Goal: Task Accomplishment & Management: Use online tool/utility

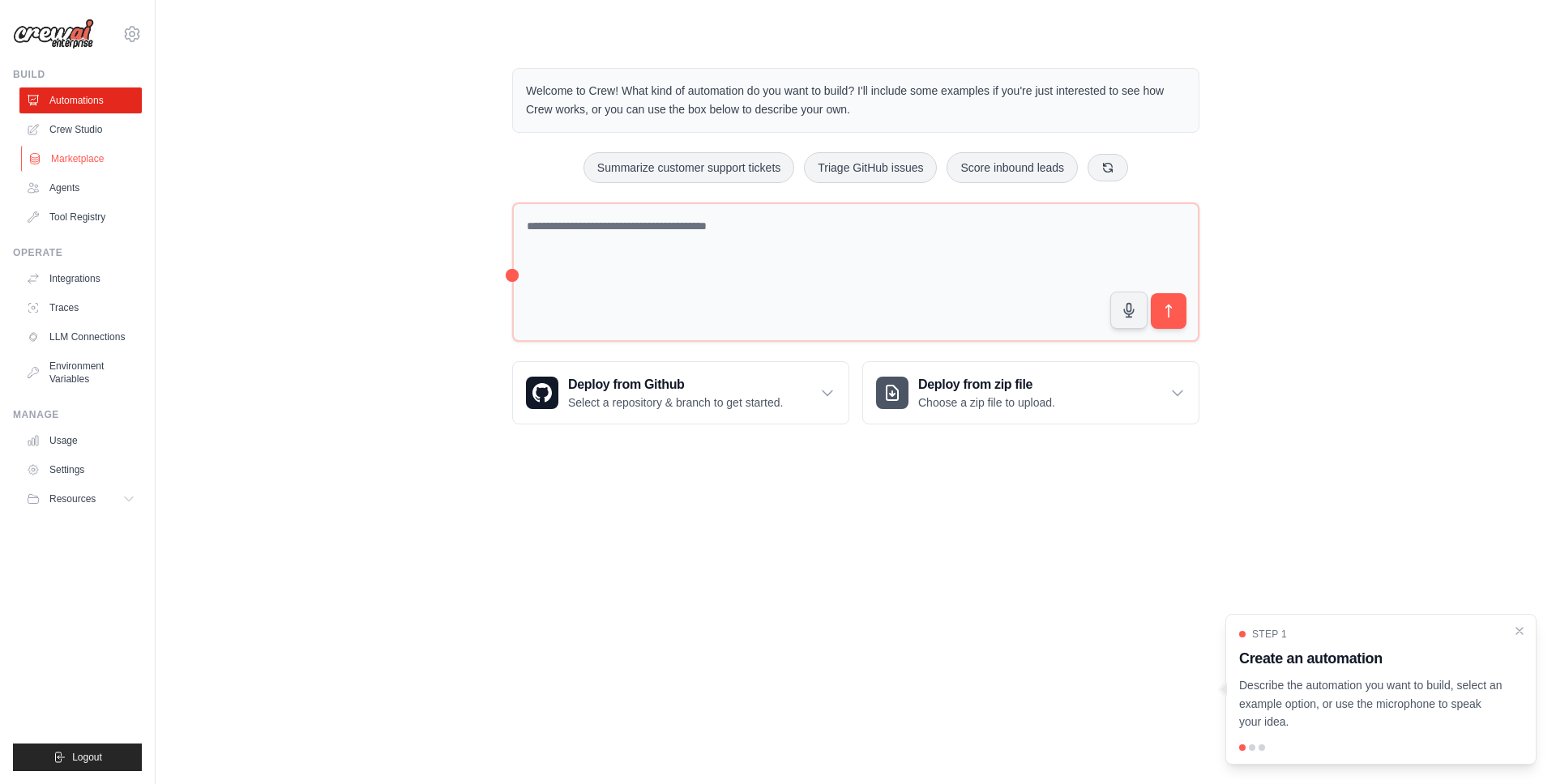
click at [98, 158] on link "Marketplace" at bounding box center [82, 158] width 123 height 26
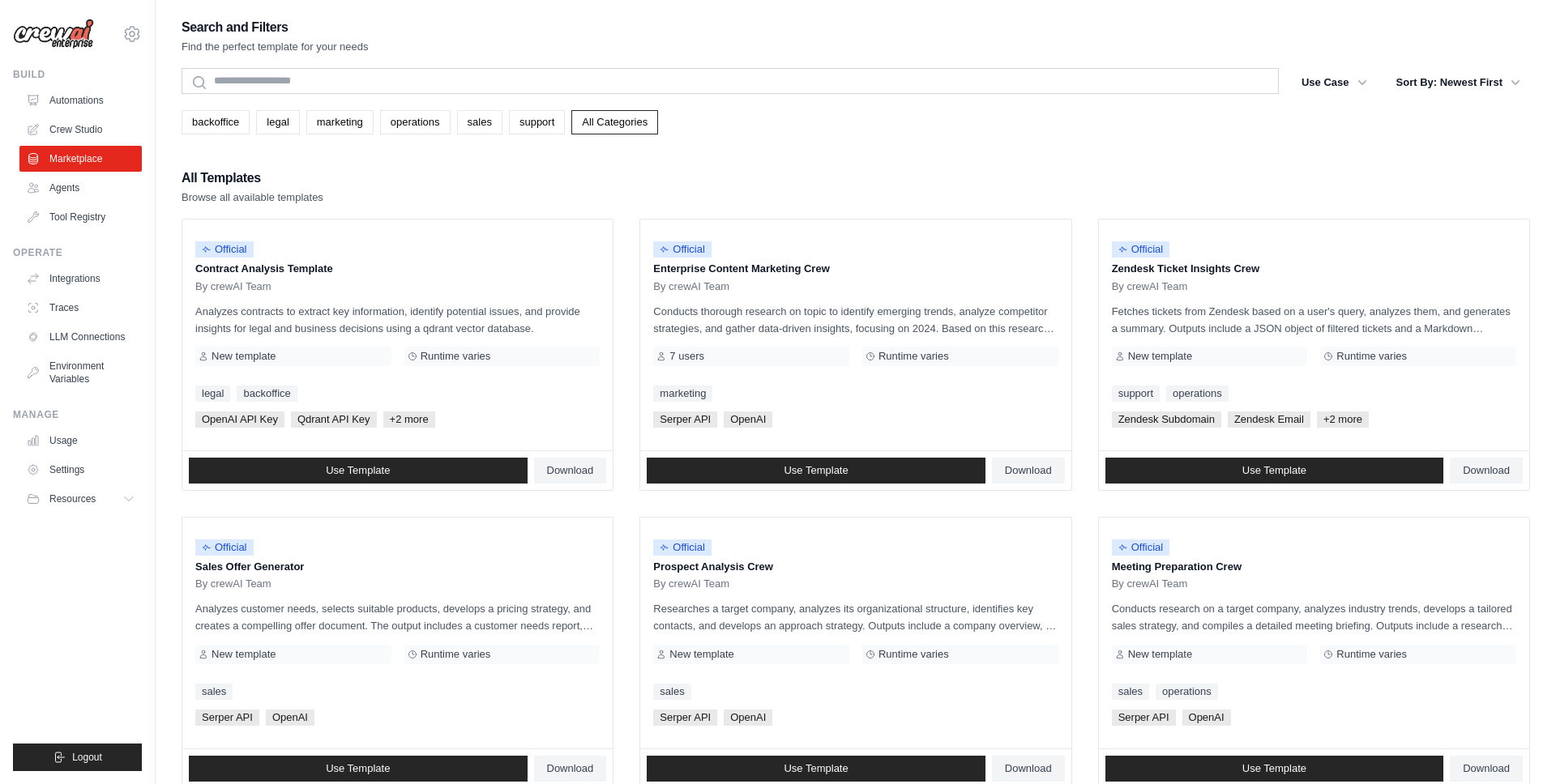
click at [796, 152] on div "Search and Filters Find the perfect template for your needs Search Use Case bac…" at bounding box center [855, 740] width 1349 height 1449
click at [113, 280] on link "Integrations" at bounding box center [82, 279] width 123 height 26
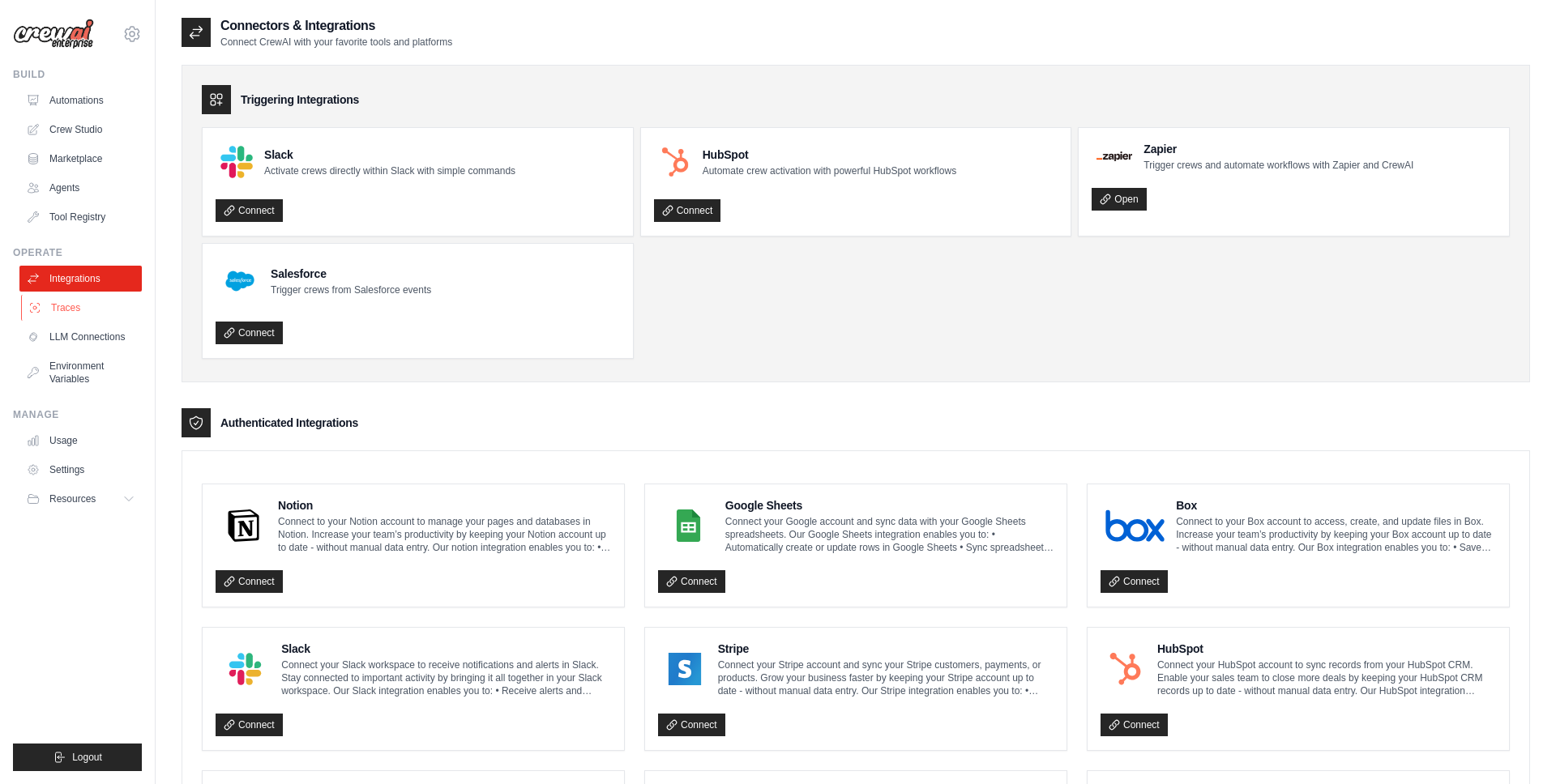
click at [78, 297] on link "Traces" at bounding box center [82, 308] width 123 height 26
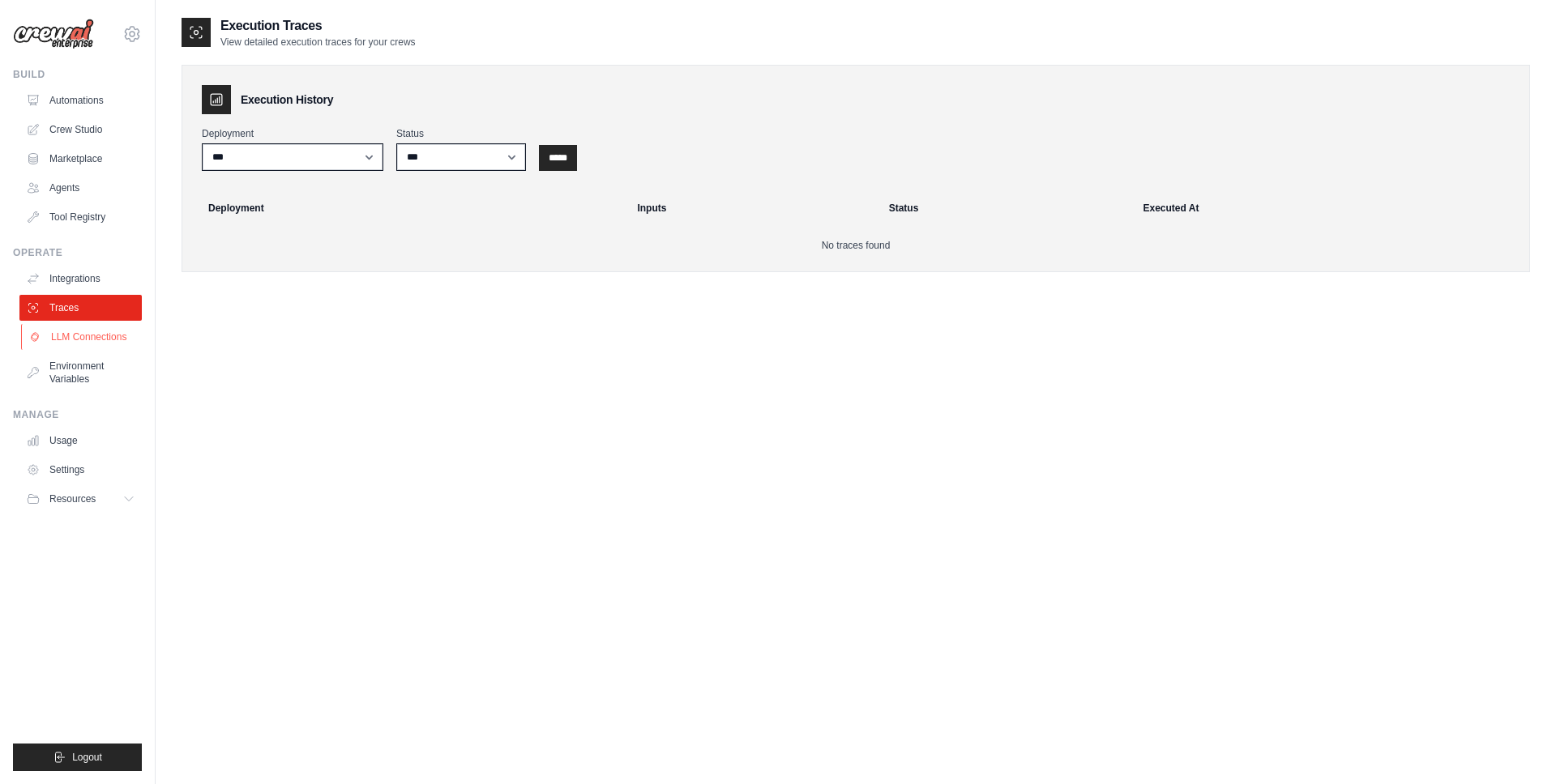
click at [89, 346] on link "LLM Connections" at bounding box center [82, 337] width 123 height 26
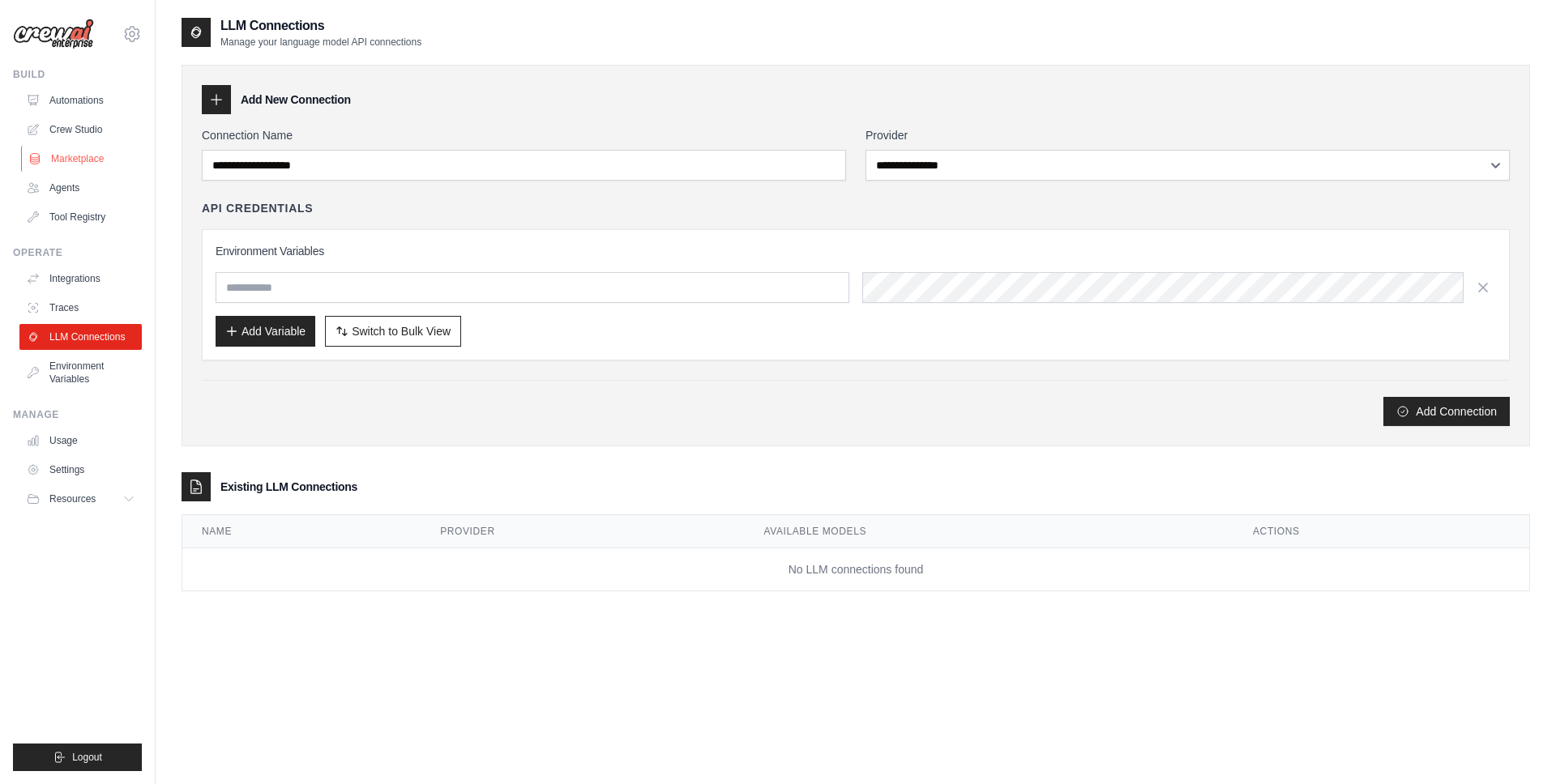
click at [82, 152] on link "Marketplace" at bounding box center [82, 158] width 123 height 26
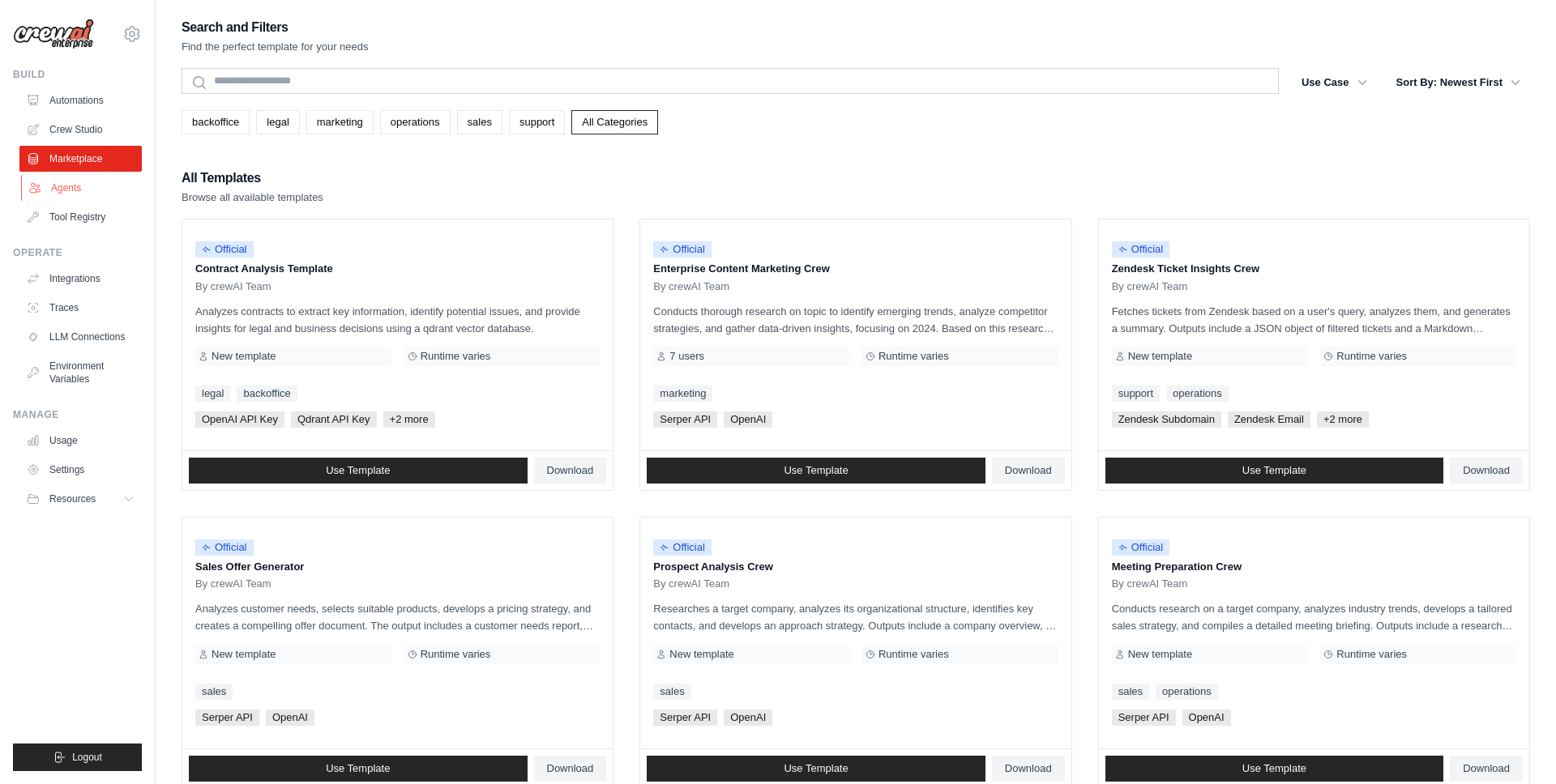
click at [73, 177] on link "Agents" at bounding box center [82, 188] width 123 height 26
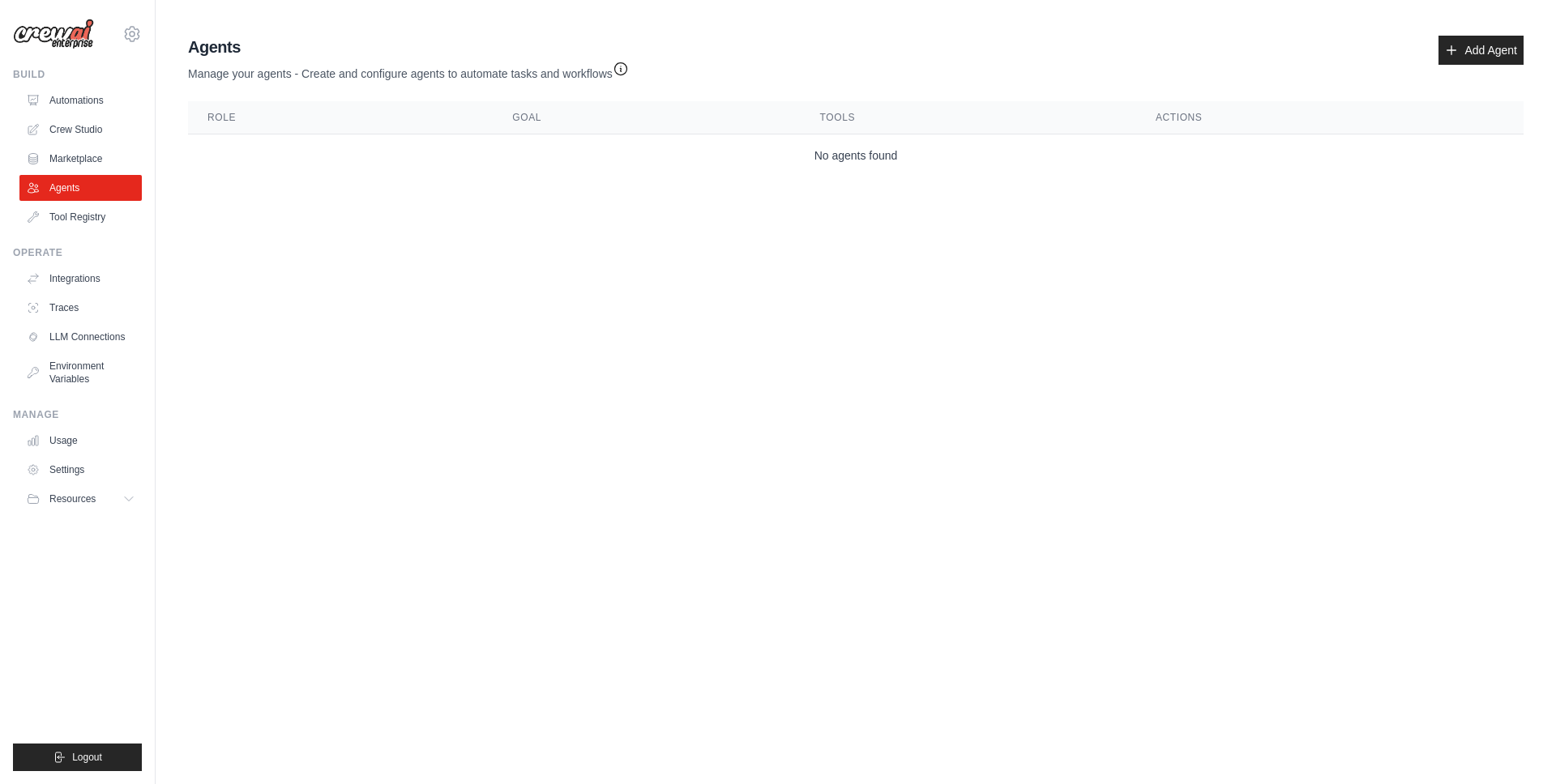
click at [629, 68] on icon "button" at bounding box center [621, 69] width 16 height 16
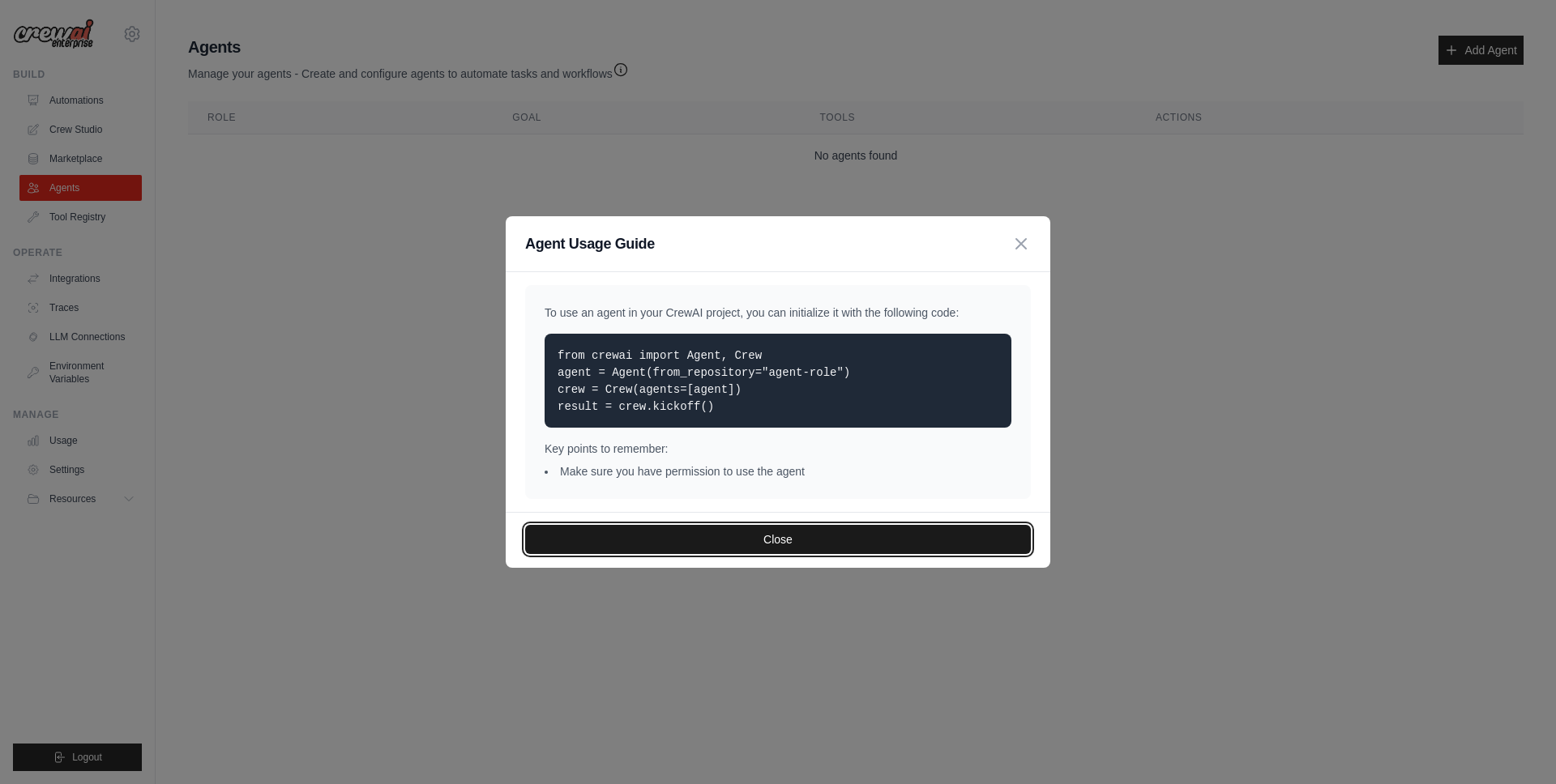
click at [781, 530] on button "Close" at bounding box center [778, 539] width 505 height 29
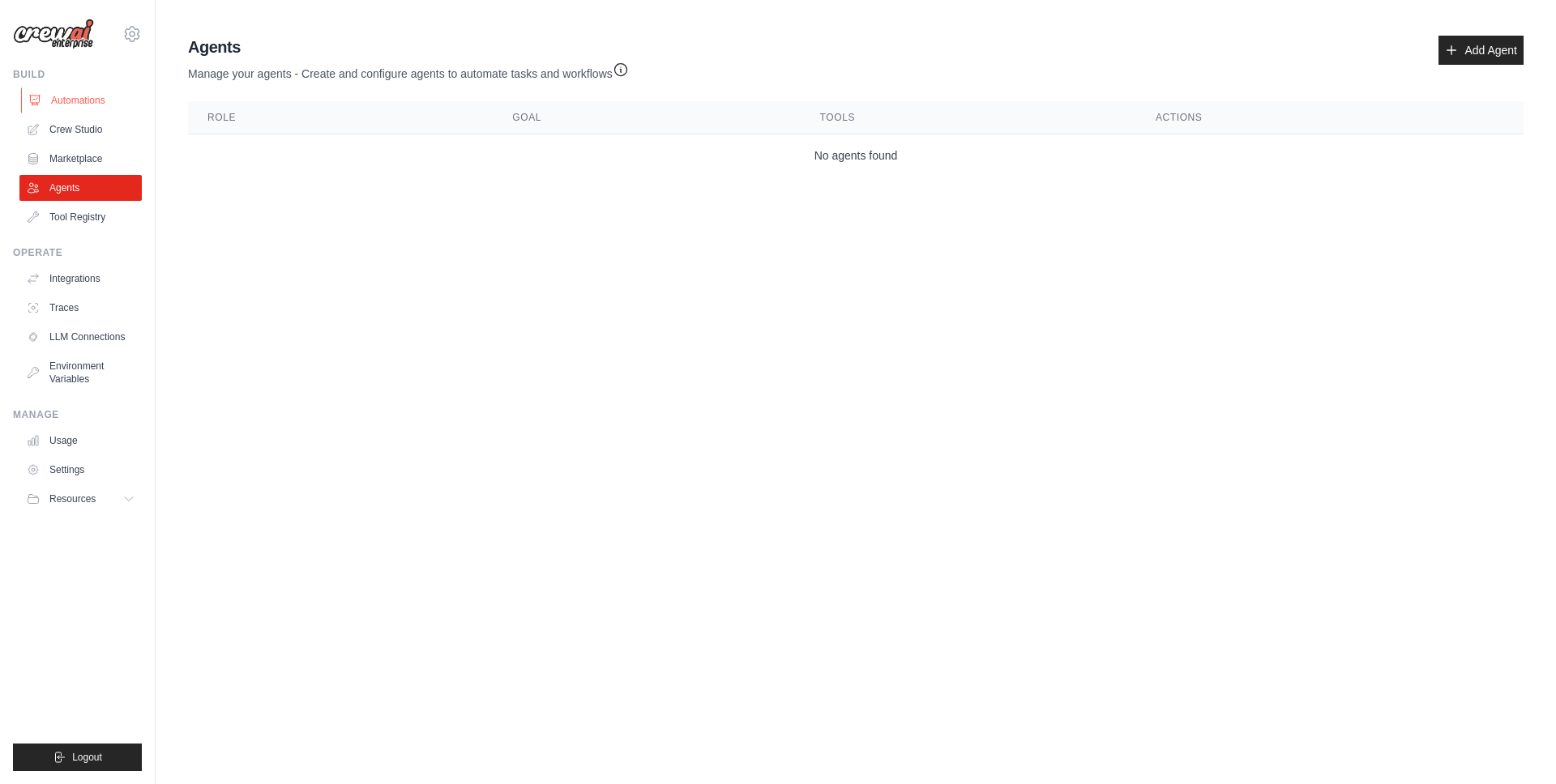
click at [108, 102] on link "Automations" at bounding box center [82, 101] width 123 height 26
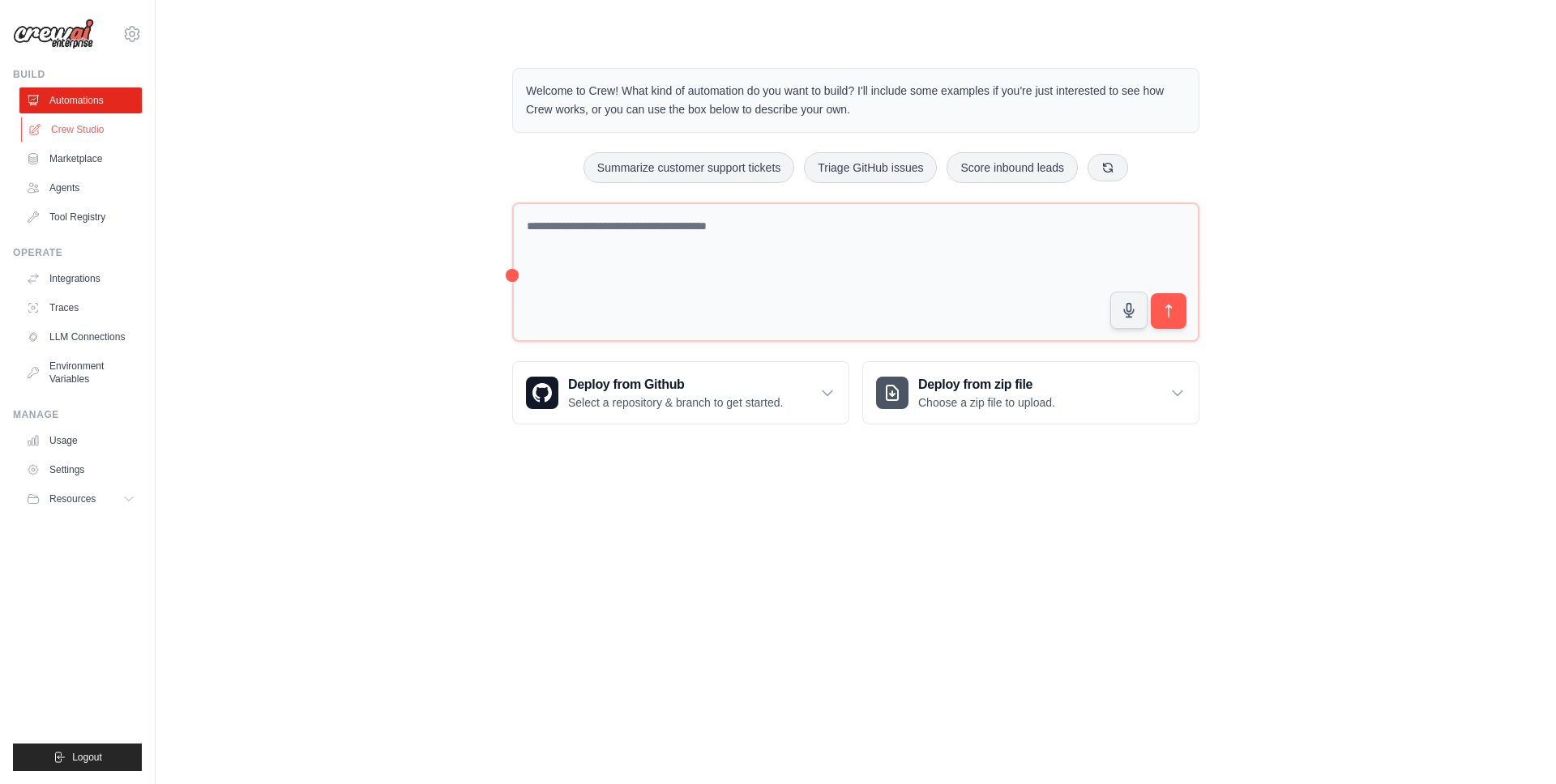
click at [83, 131] on link "Crew Studio" at bounding box center [82, 130] width 123 height 26
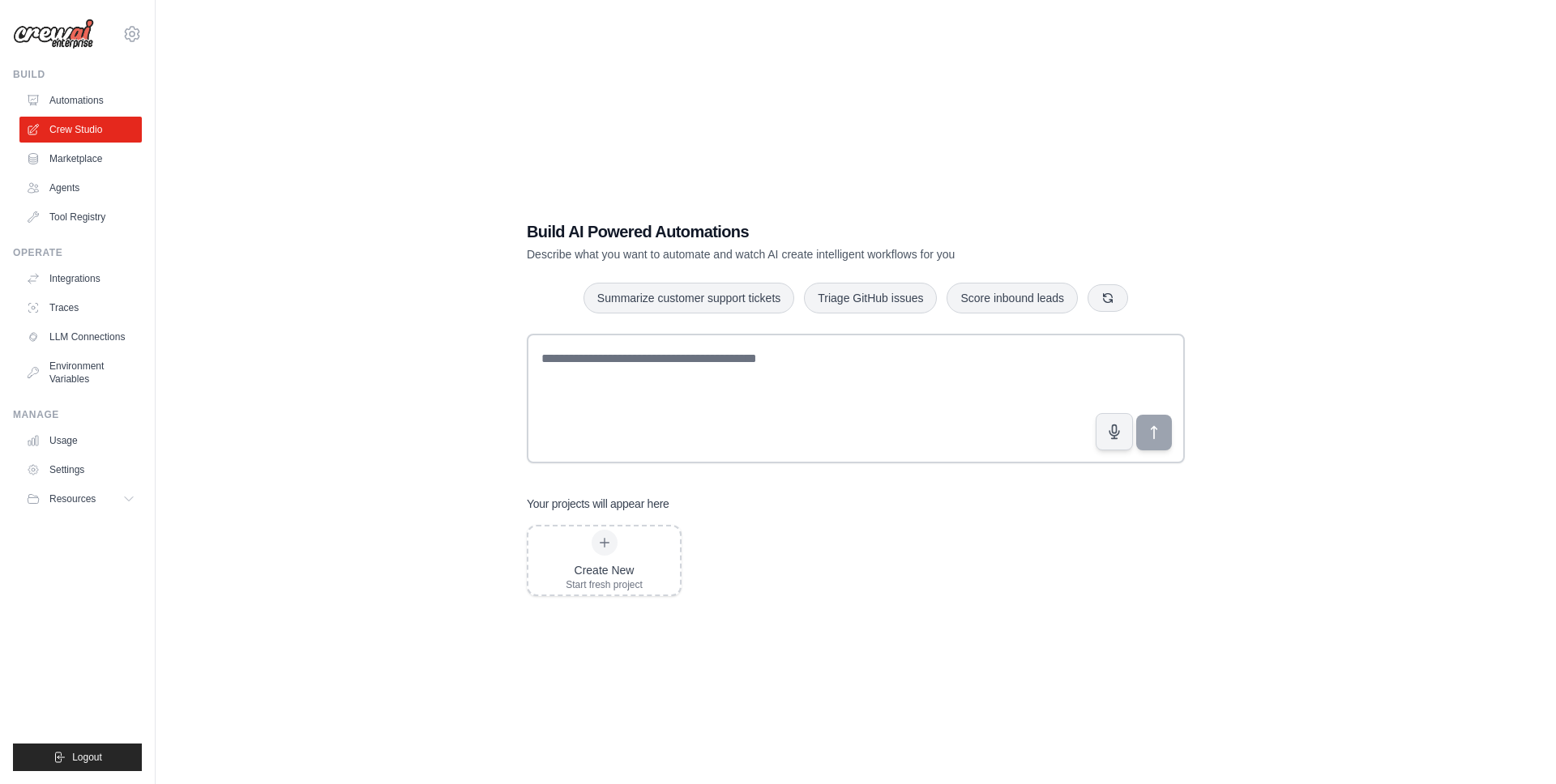
click at [401, 315] on div "Build AI Powered Automations Describe what you want to automate and watch AI cr…" at bounding box center [855, 407] width 1349 height 784
click at [111, 159] on link "Marketplace" at bounding box center [82, 158] width 123 height 26
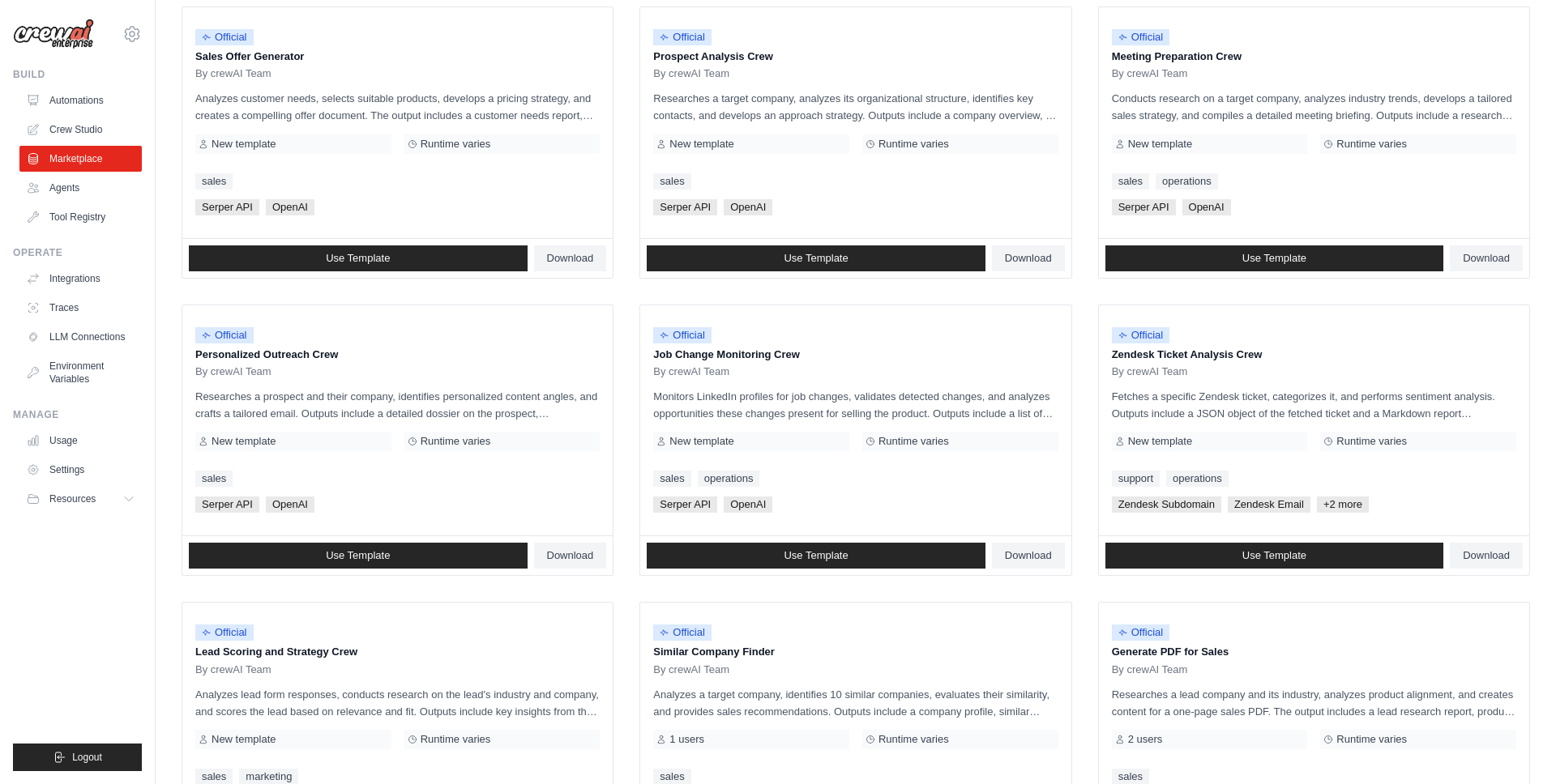
scroll to position [456, 0]
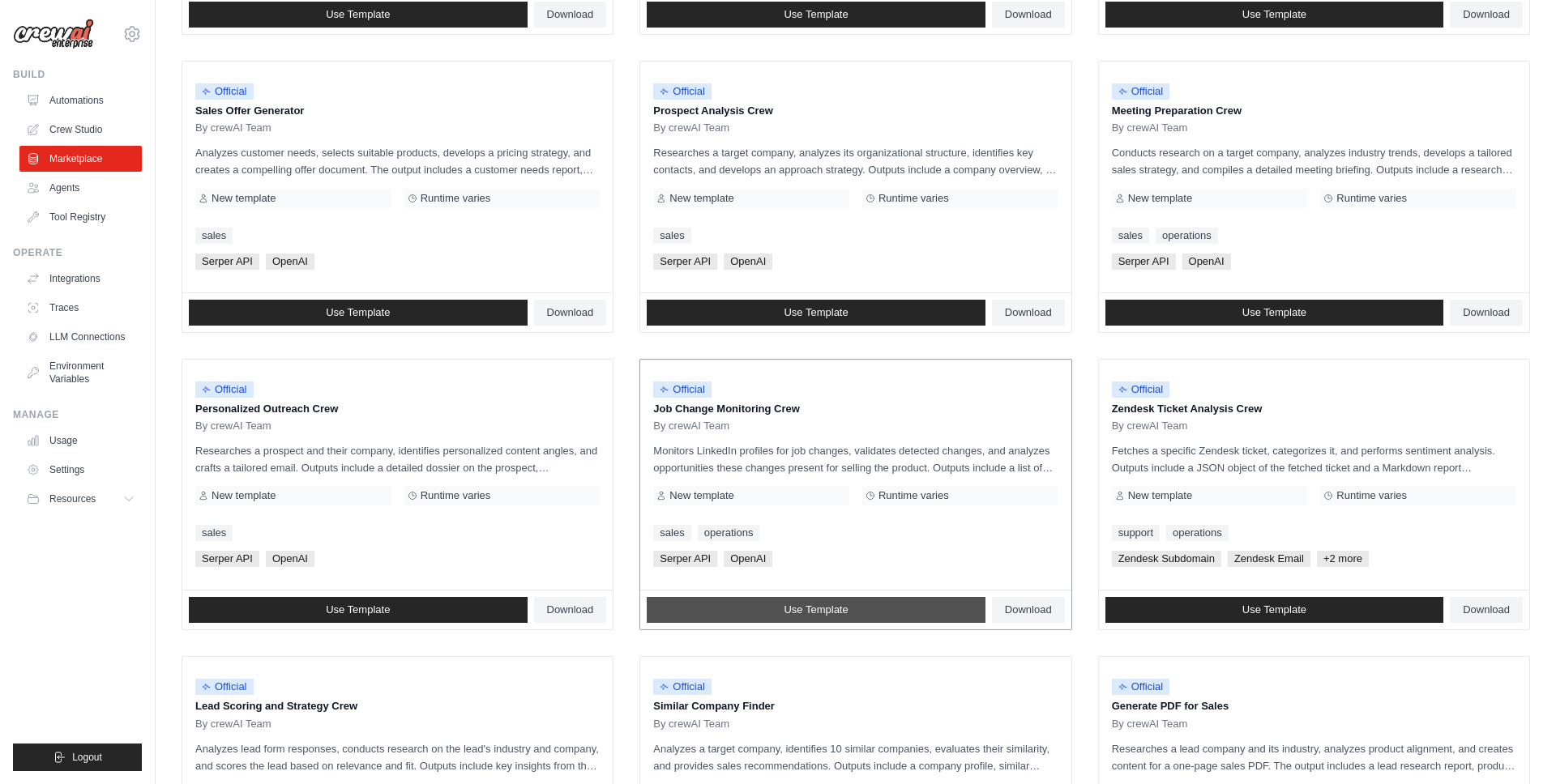
click at [840, 604] on span "Use Template" at bounding box center [815, 610] width 64 height 13
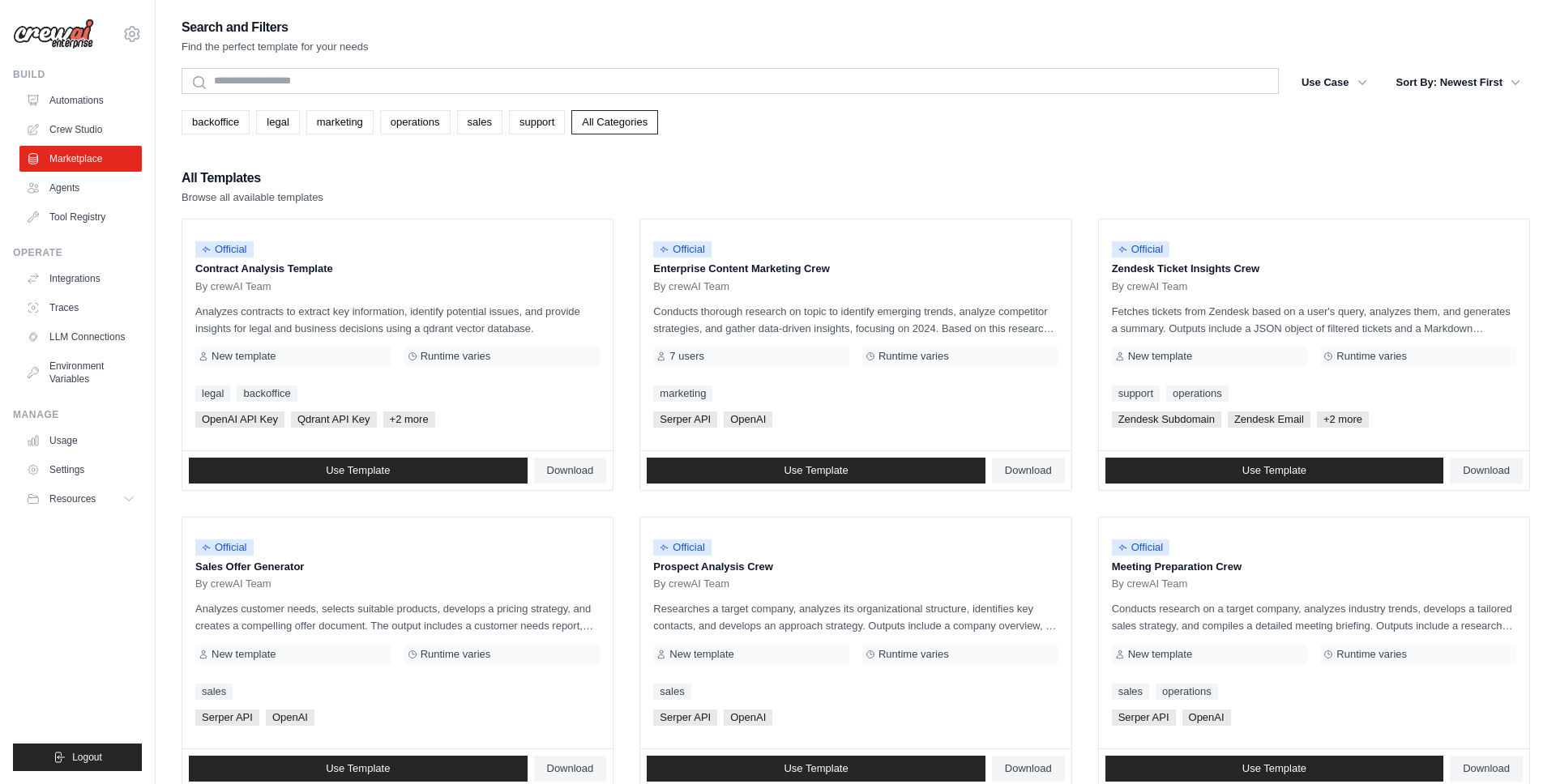
click at [54, 185] on link "Agents" at bounding box center [82, 188] width 123 height 26
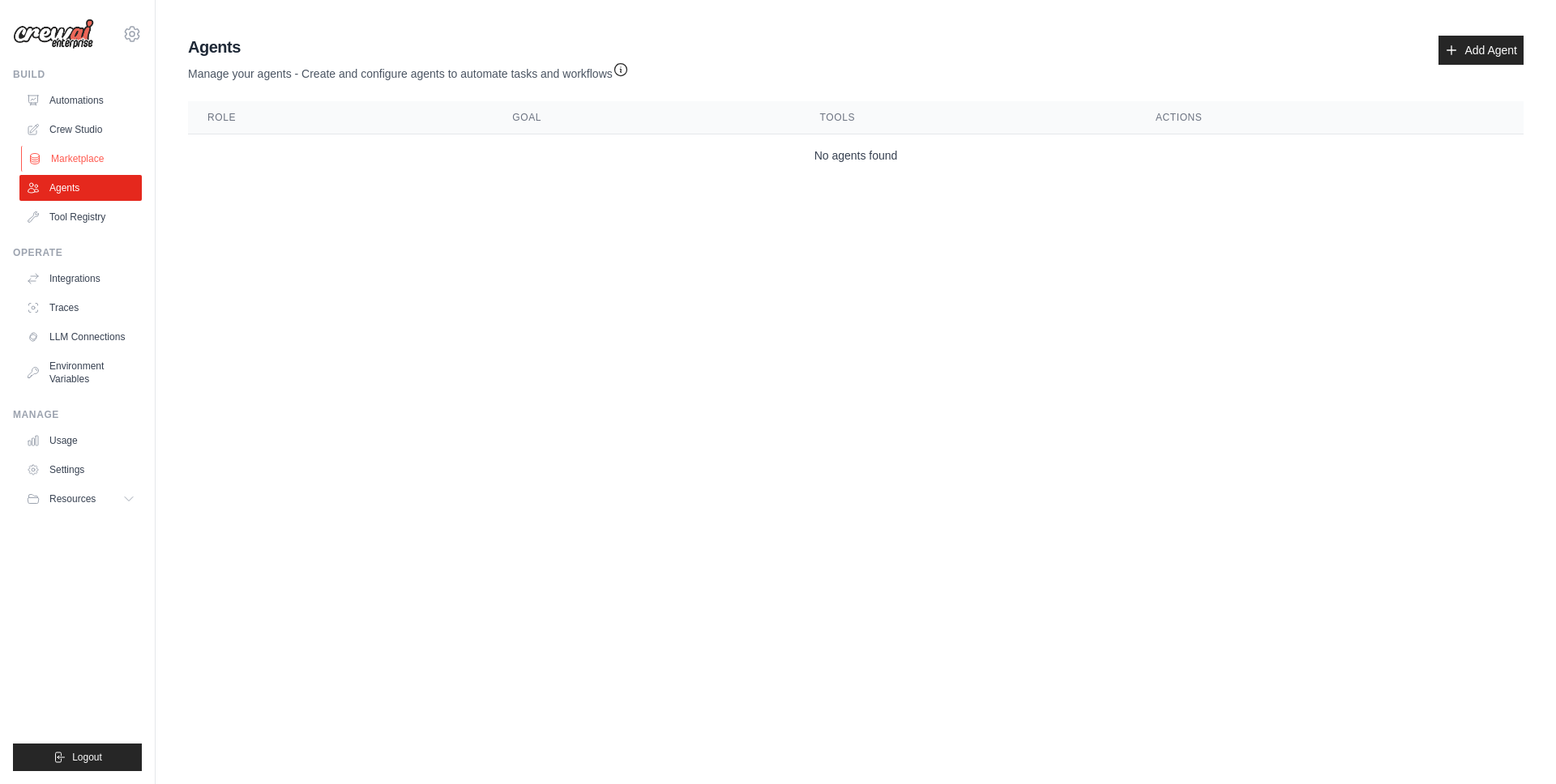
click at [73, 151] on link "Marketplace" at bounding box center [82, 158] width 123 height 26
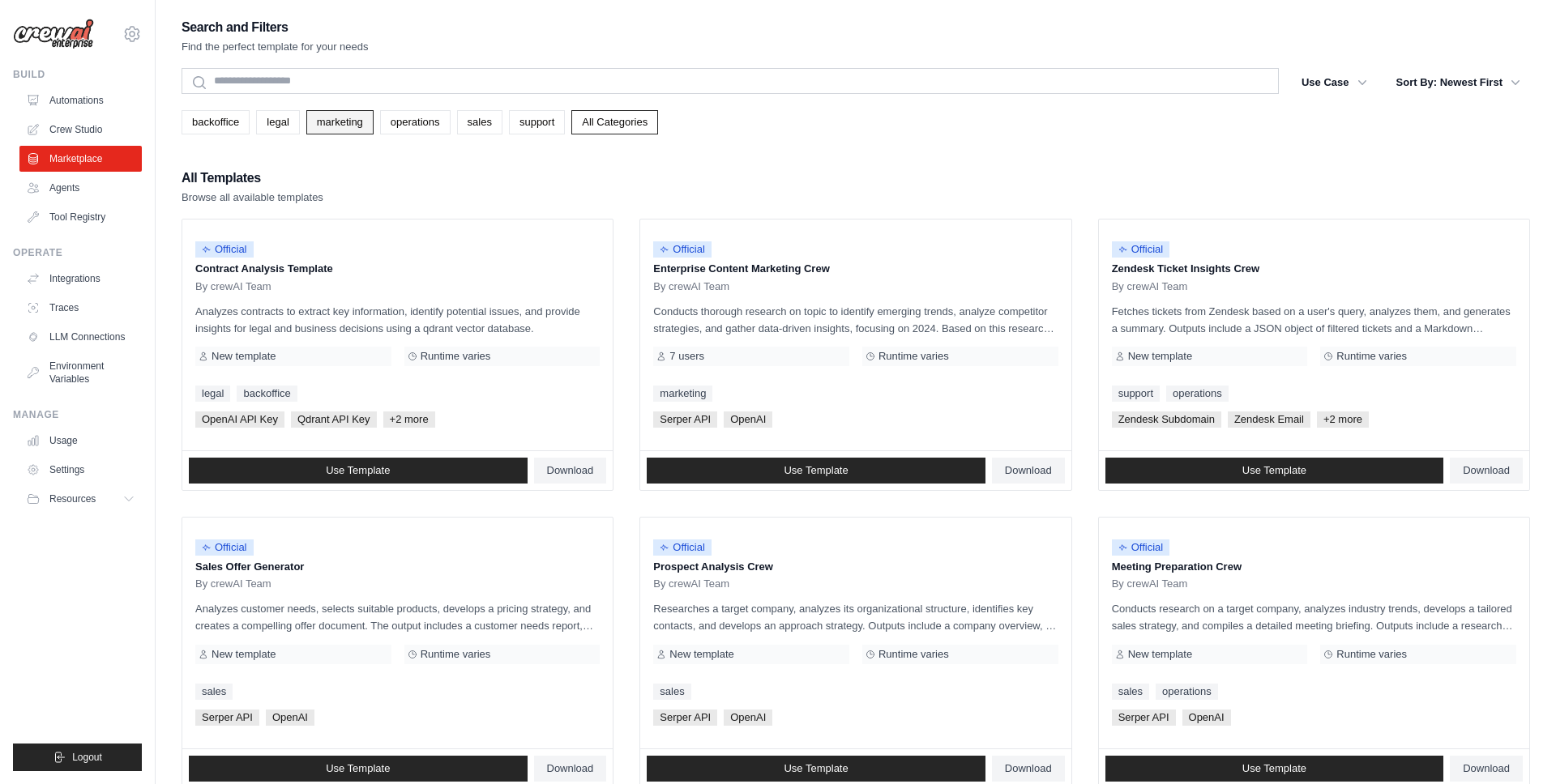
click at [344, 117] on link "marketing" at bounding box center [339, 123] width 67 height 24
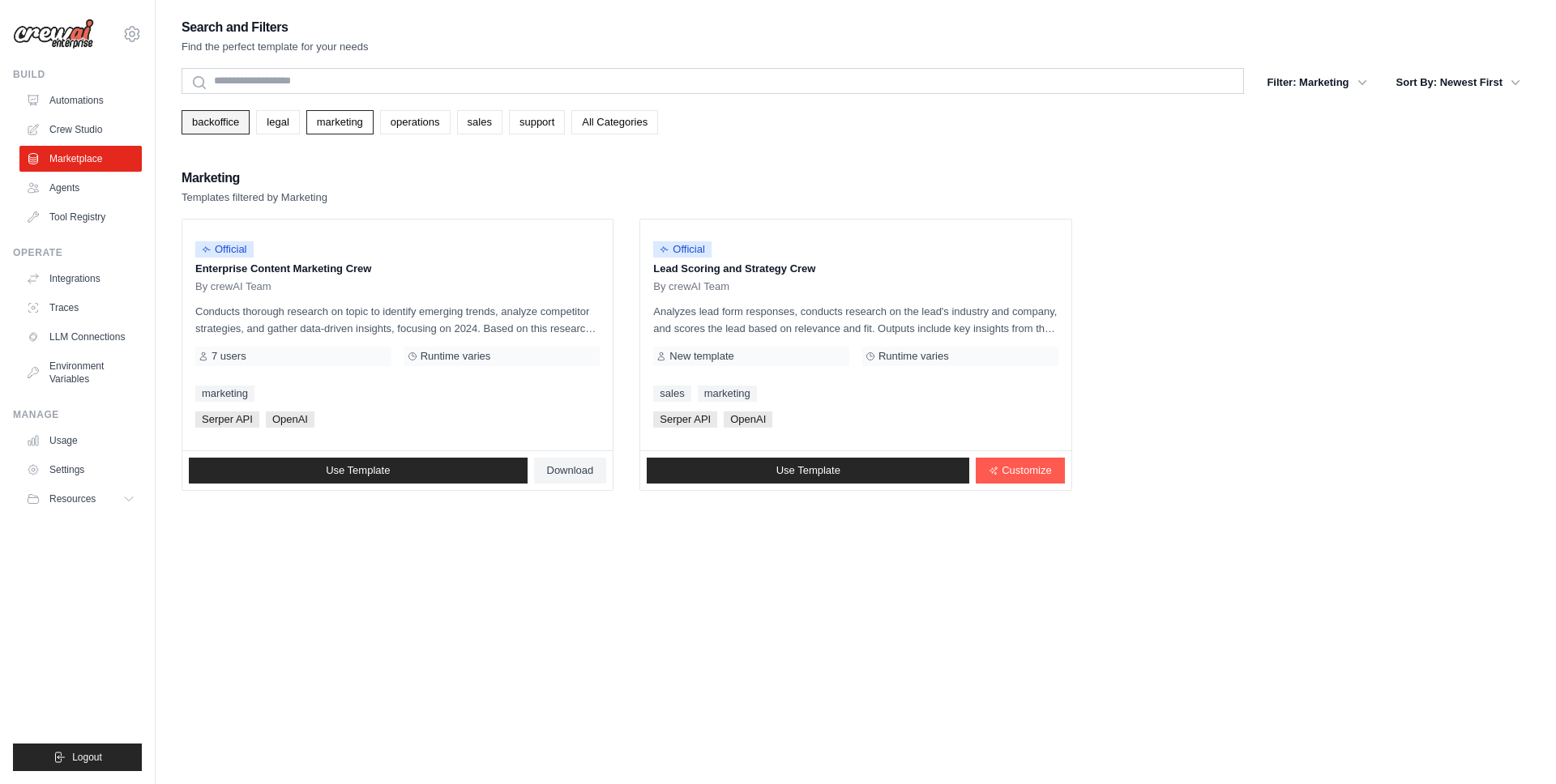
click at [232, 117] on link "backoffice" at bounding box center [215, 123] width 68 height 24
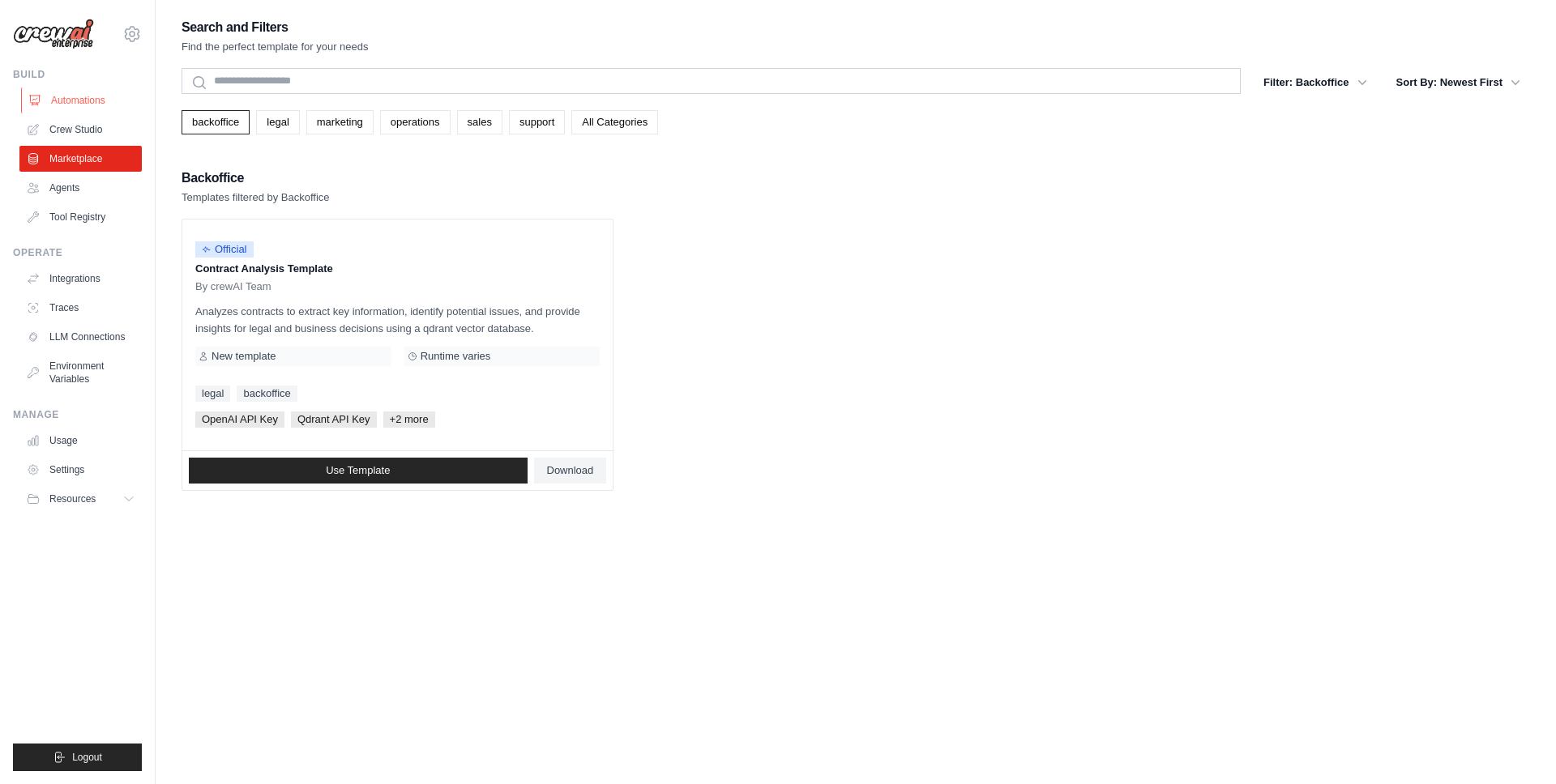
click at [93, 98] on link "Automations" at bounding box center [82, 101] width 123 height 26
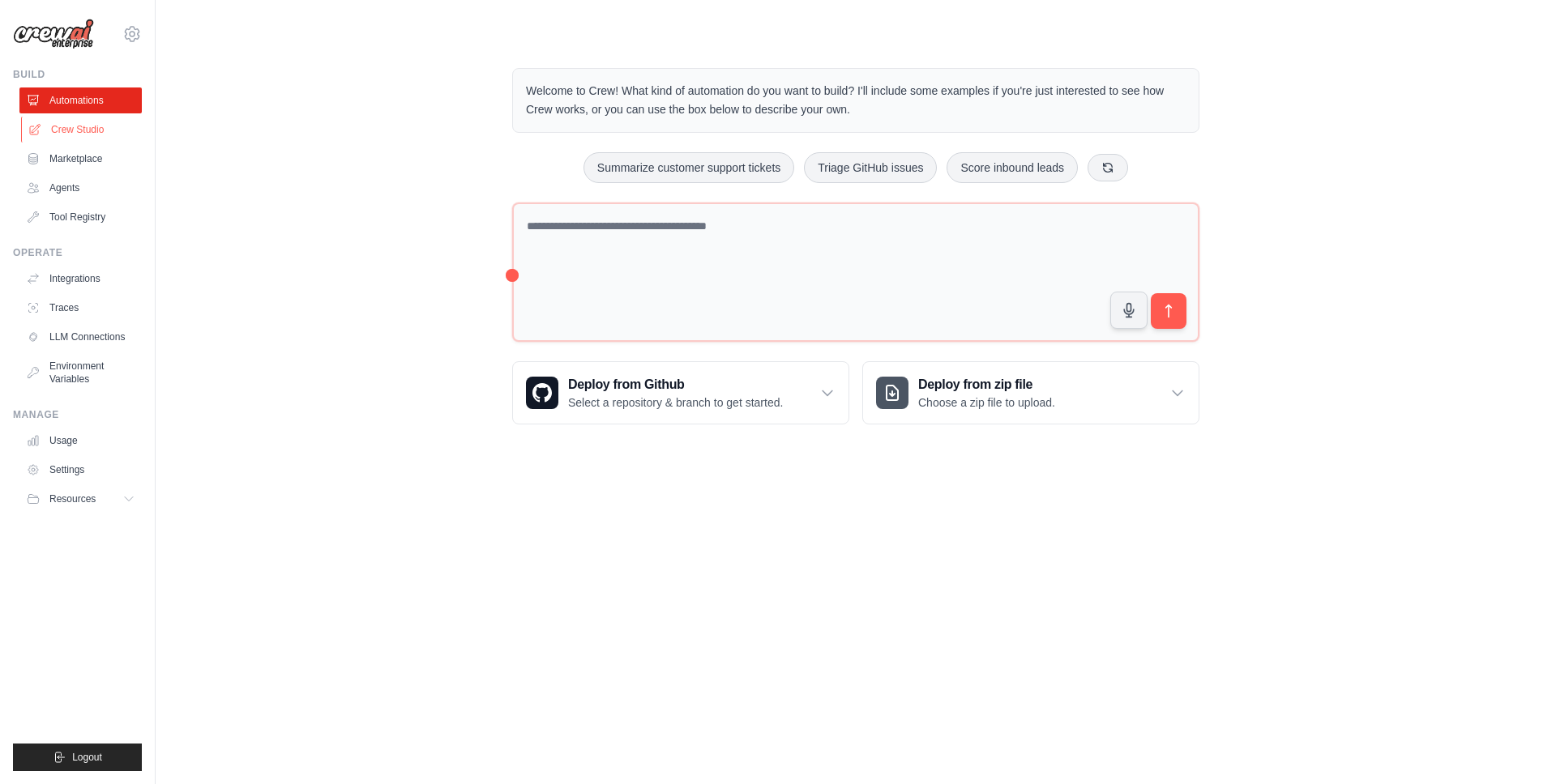
click at [91, 126] on link "Crew Studio" at bounding box center [82, 130] width 123 height 26
